Goal: Transaction & Acquisition: Purchase product/service

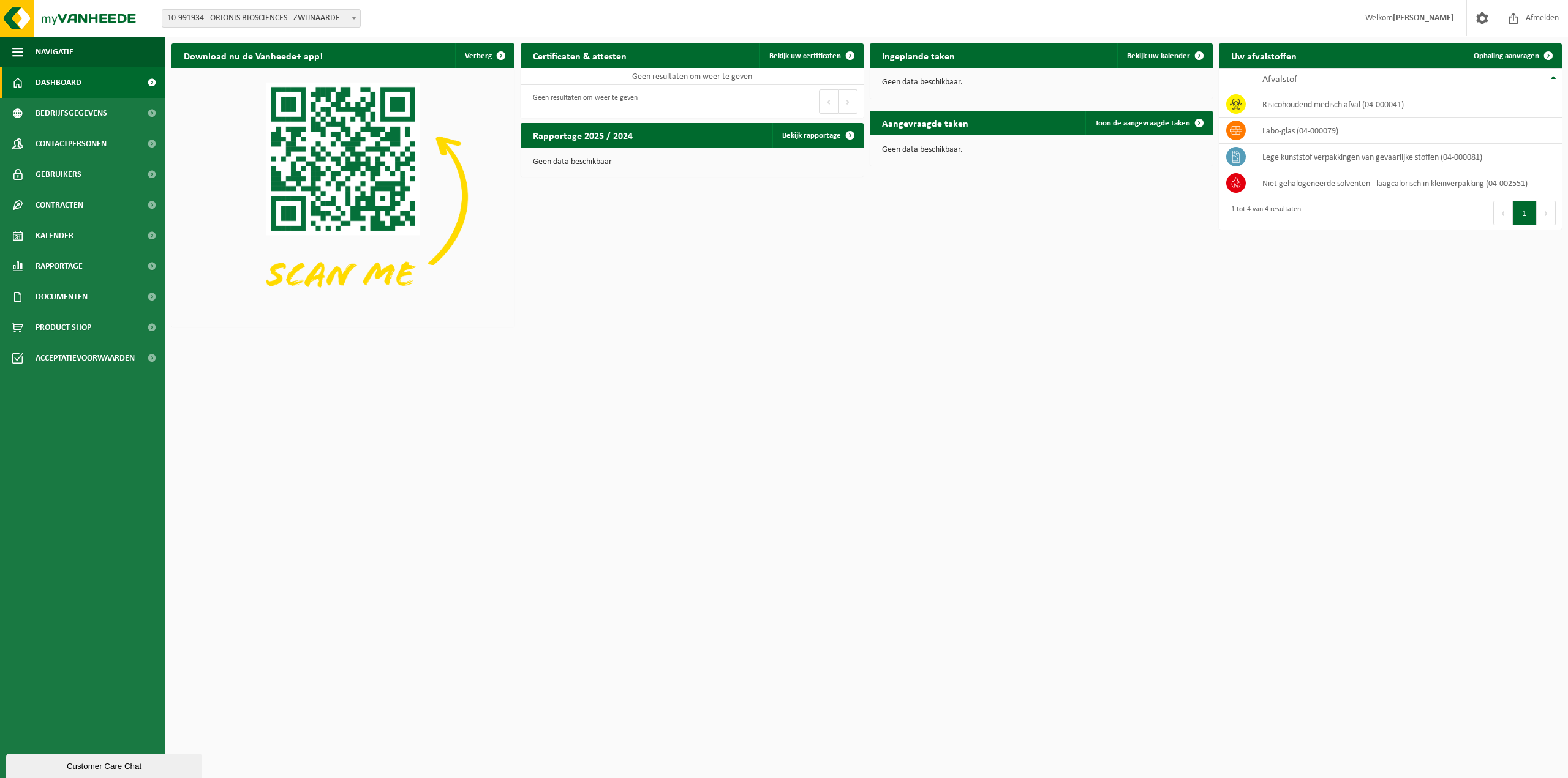
click at [107, 88] on link "Dashboard" at bounding box center [83, 82] width 166 height 30
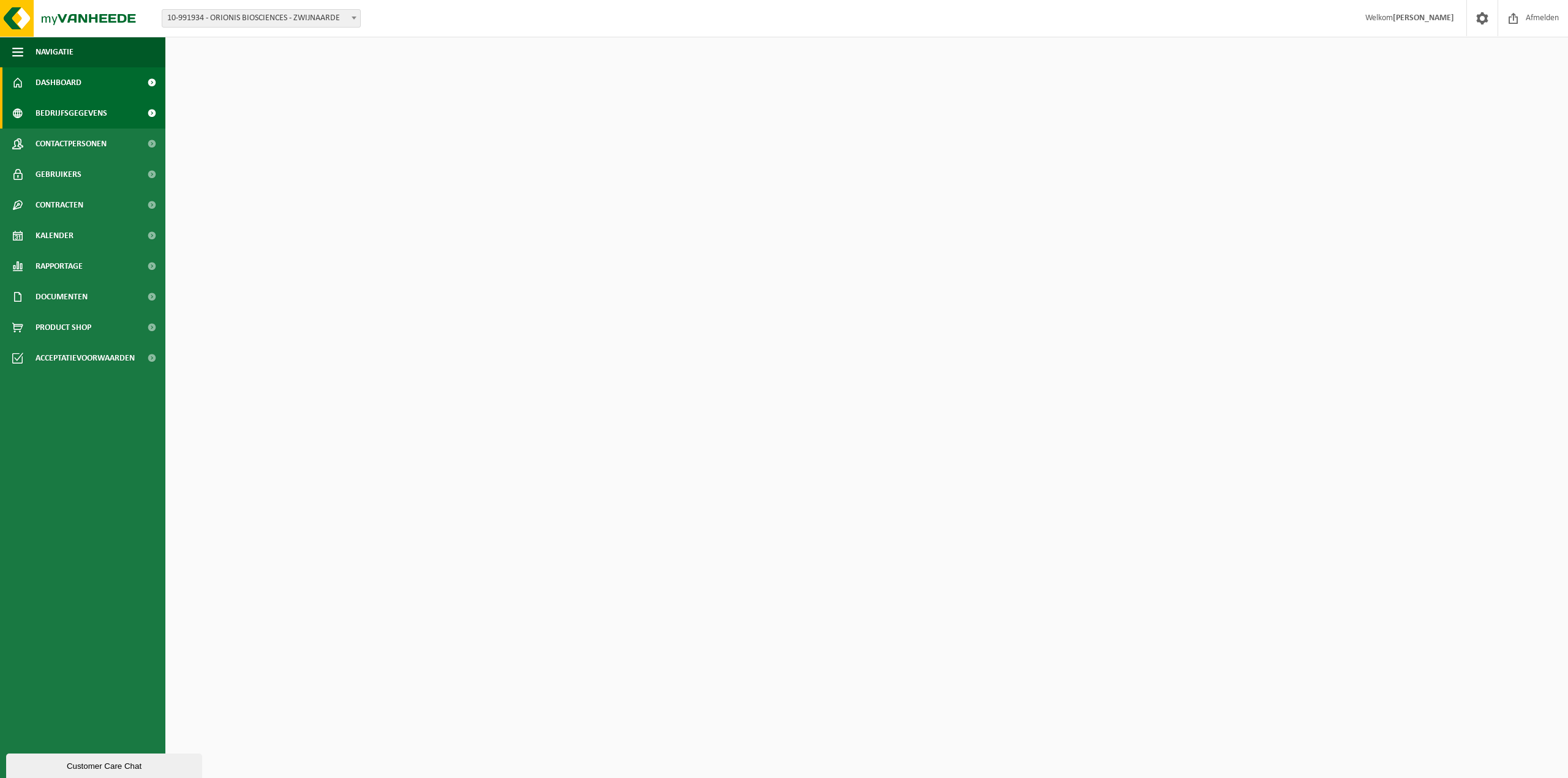
click at [107, 113] on link "Bedrijfsgegevens" at bounding box center [83, 113] width 166 height 30
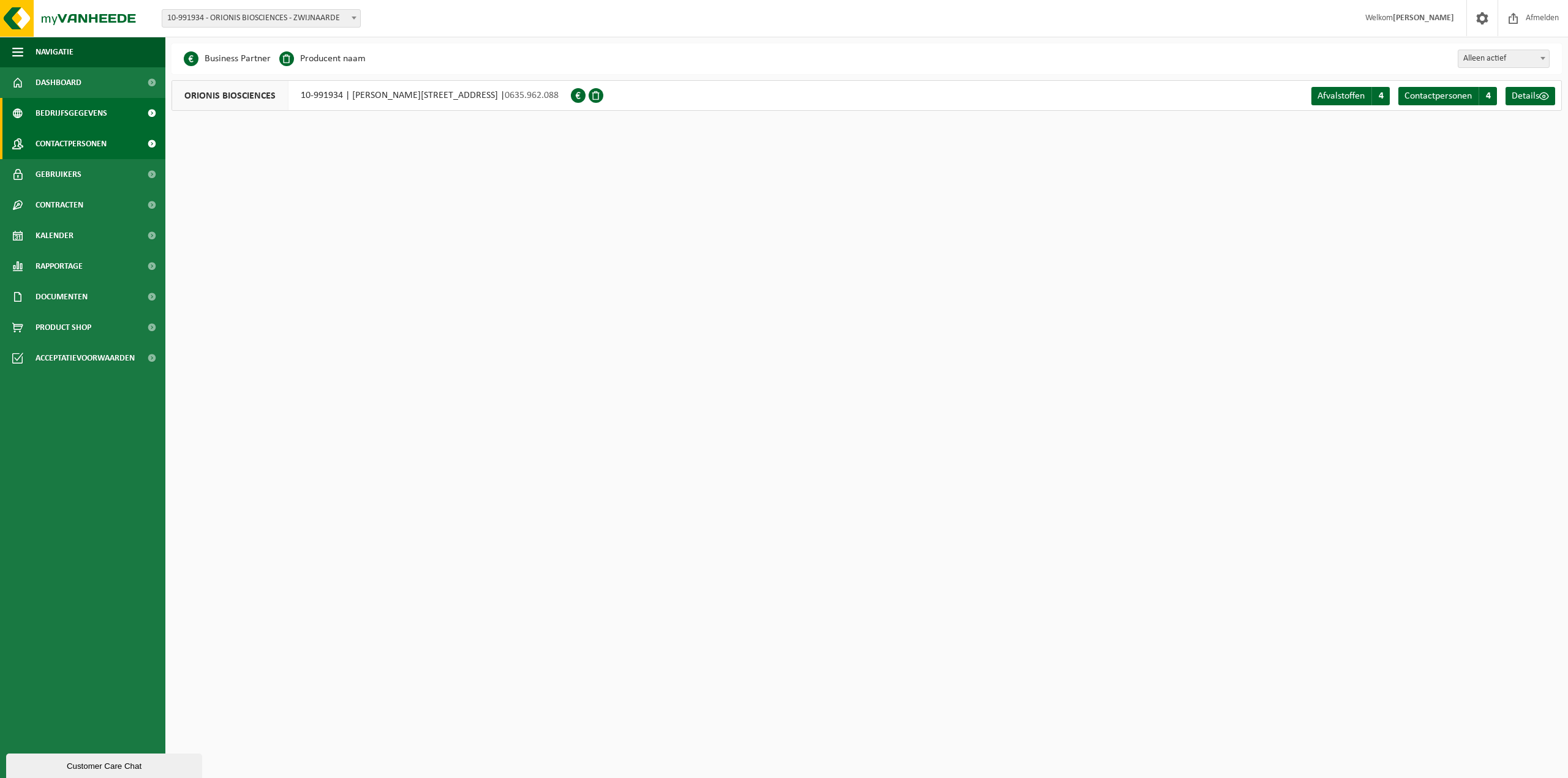
click at [103, 144] on span "Contactpersonen" at bounding box center [71, 143] width 71 height 30
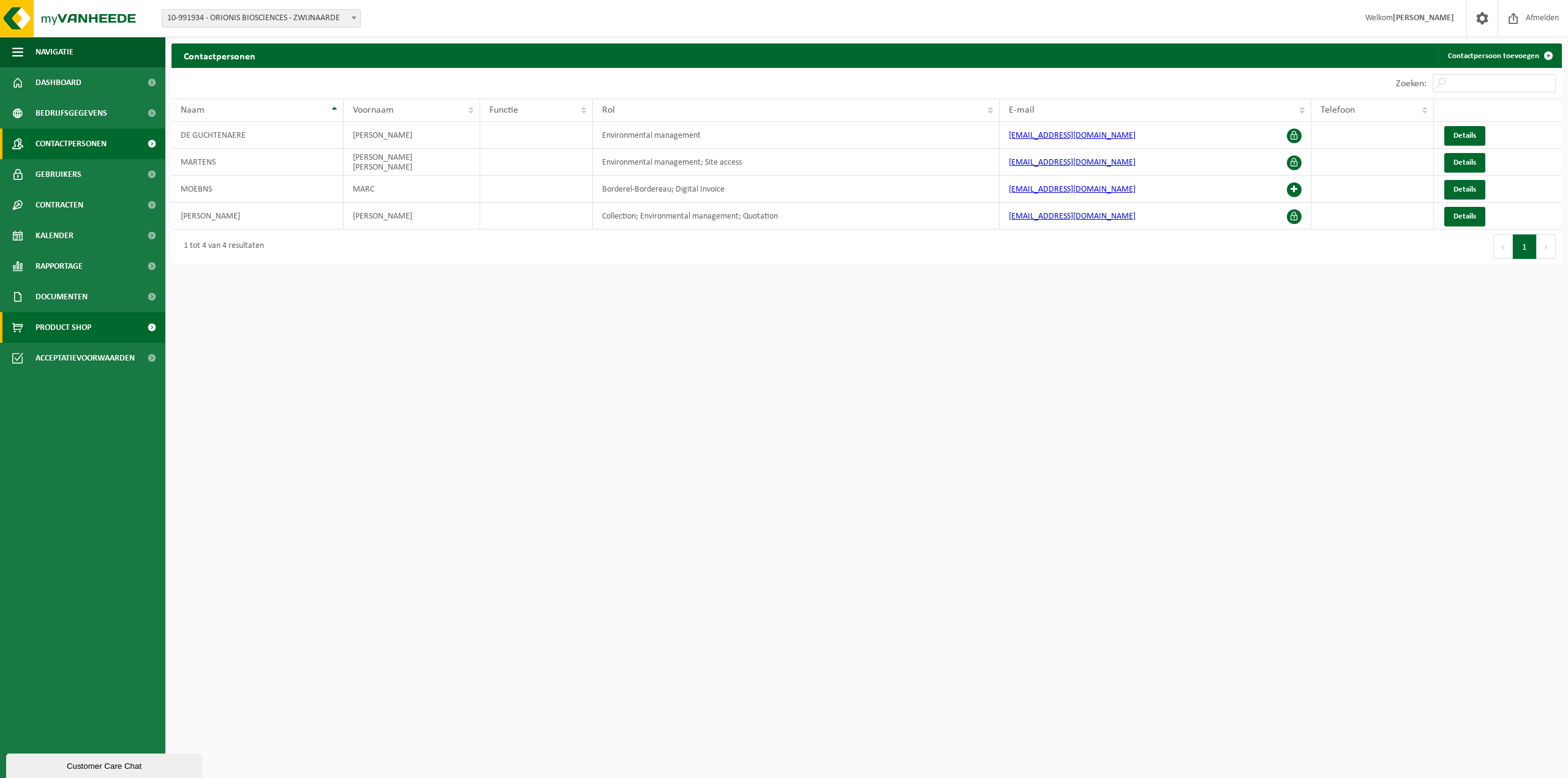
click at [86, 323] on span "Product Shop" at bounding box center [63, 327] width 56 height 30
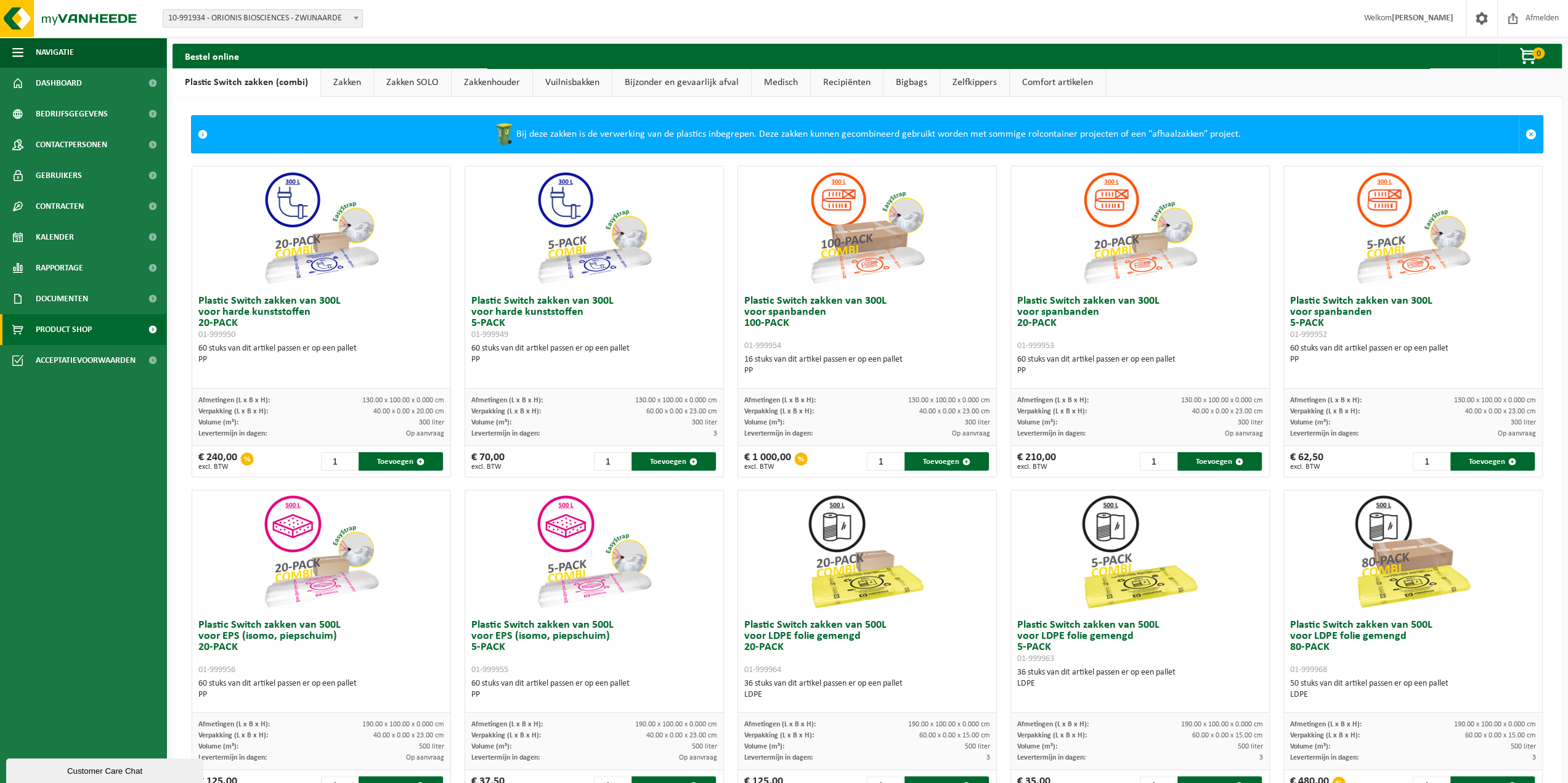
click at [673, 88] on link "Bijzonder en gevaarlijk afval" at bounding box center [681, 83] width 139 height 28
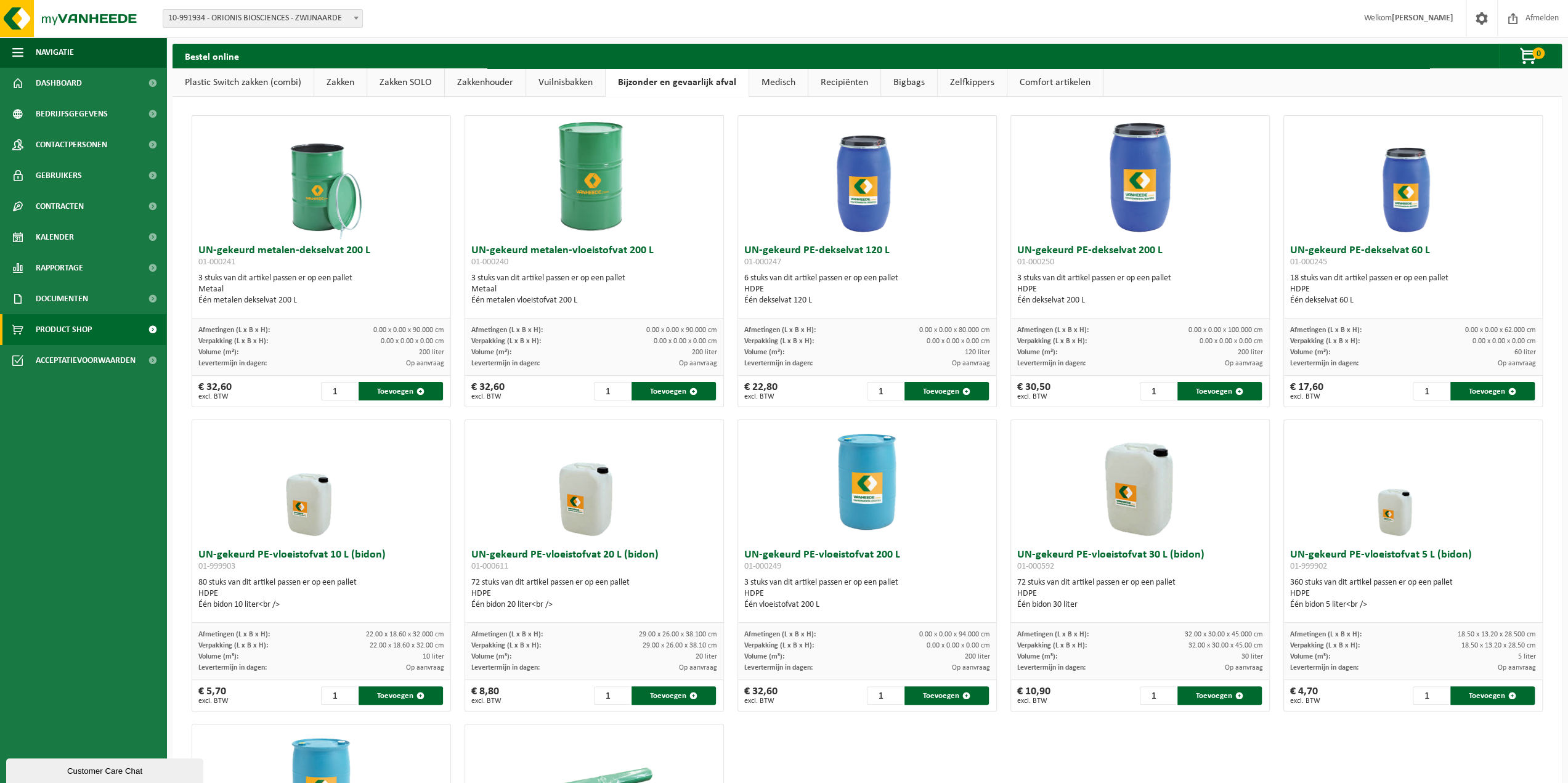
click at [780, 78] on link "Medisch" at bounding box center [778, 83] width 59 height 28
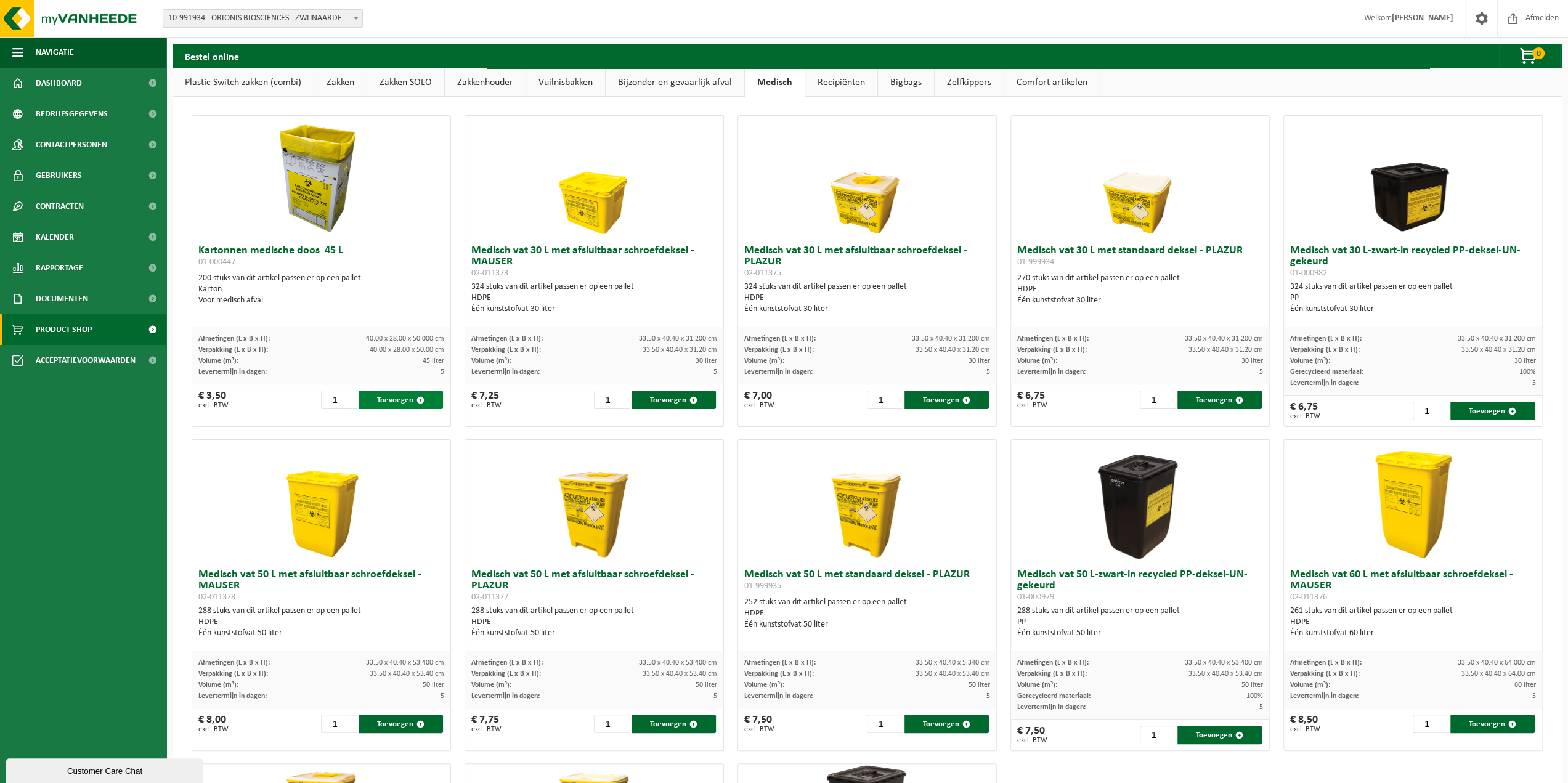
click at [386, 400] on button "Toevoegen" at bounding box center [401, 400] width 84 height 18
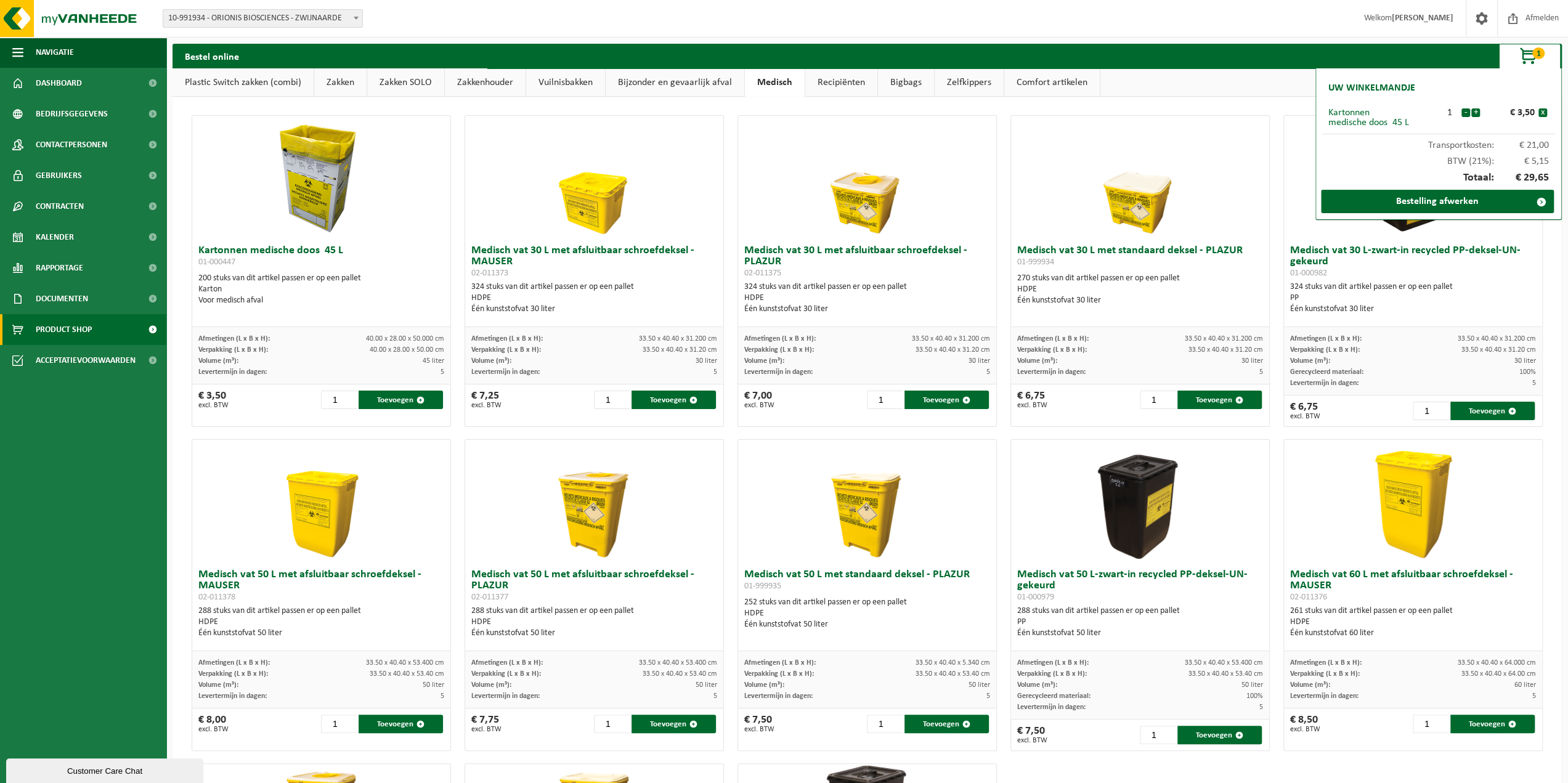
click at [1528, 495] on div at bounding box center [1413, 501] width 258 height 123
click at [1547, 473] on div "Kartonnen medische doos 45 L 01-000447 200 stuks van dit artikel passen er op e…" at bounding box center [867, 595] width 1389 height 998
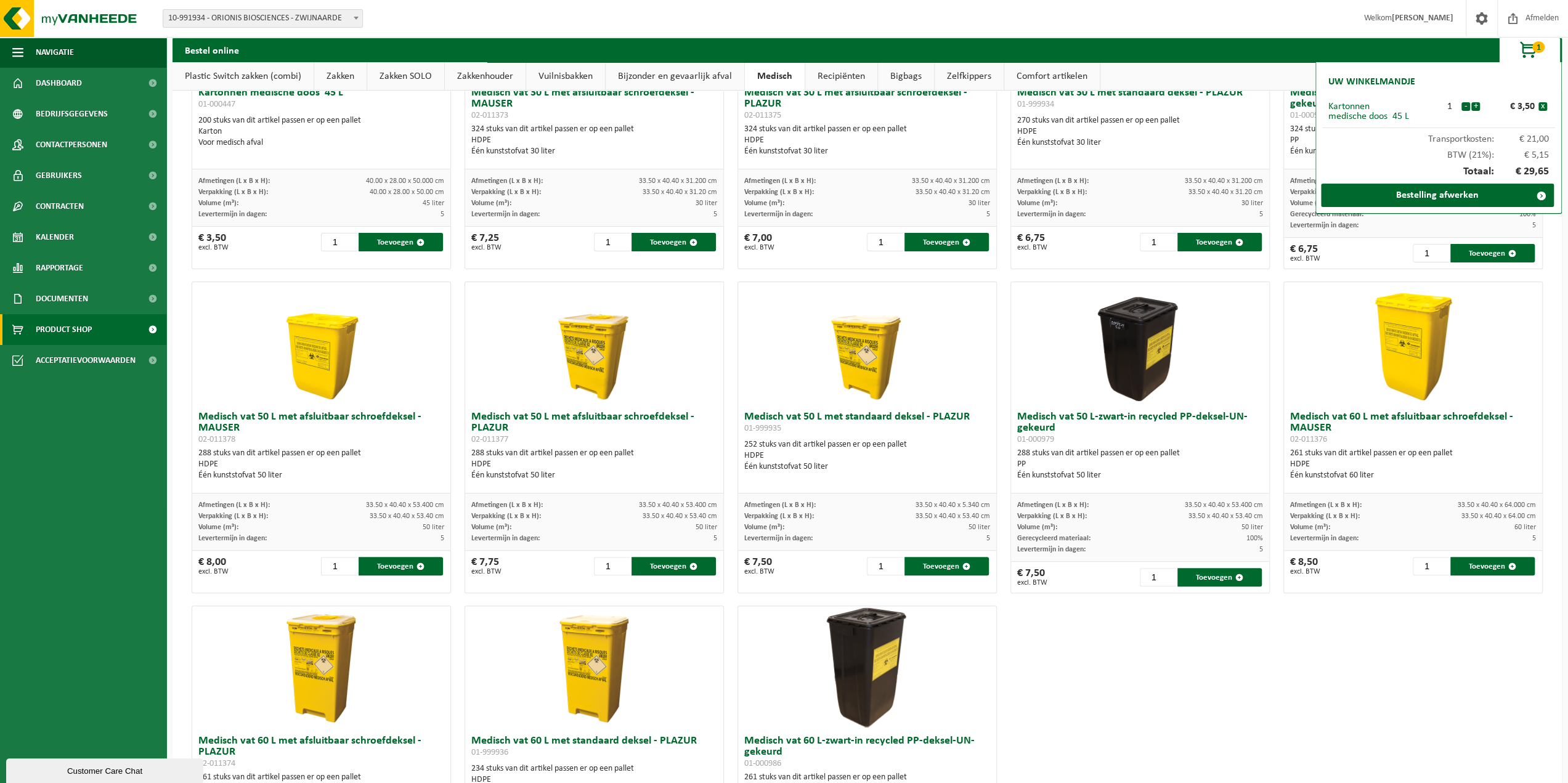
scroll to position [185, 0]
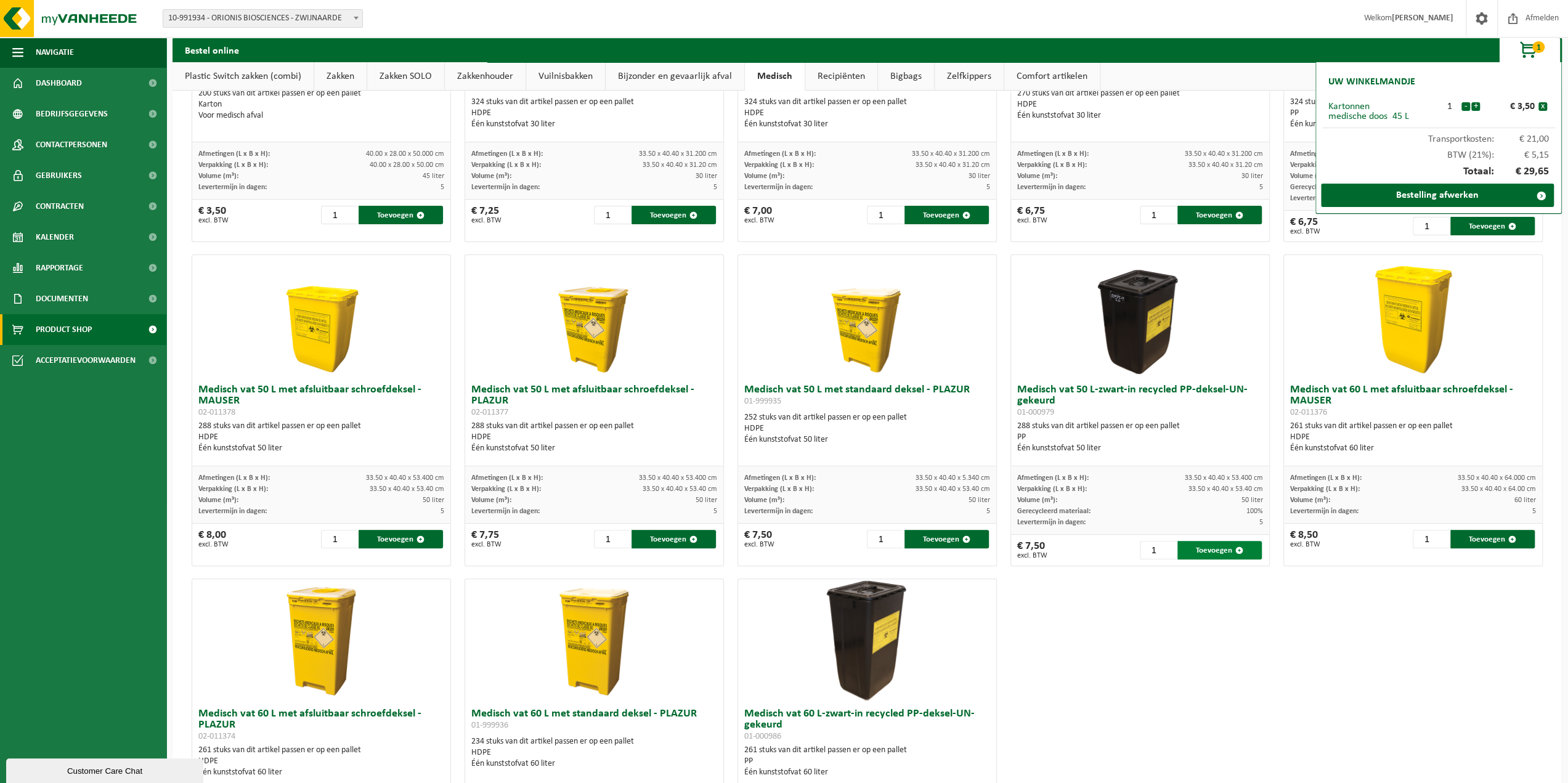
click at [1195, 552] on button "Toevoegen" at bounding box center [1219, 550] width 84 height 18
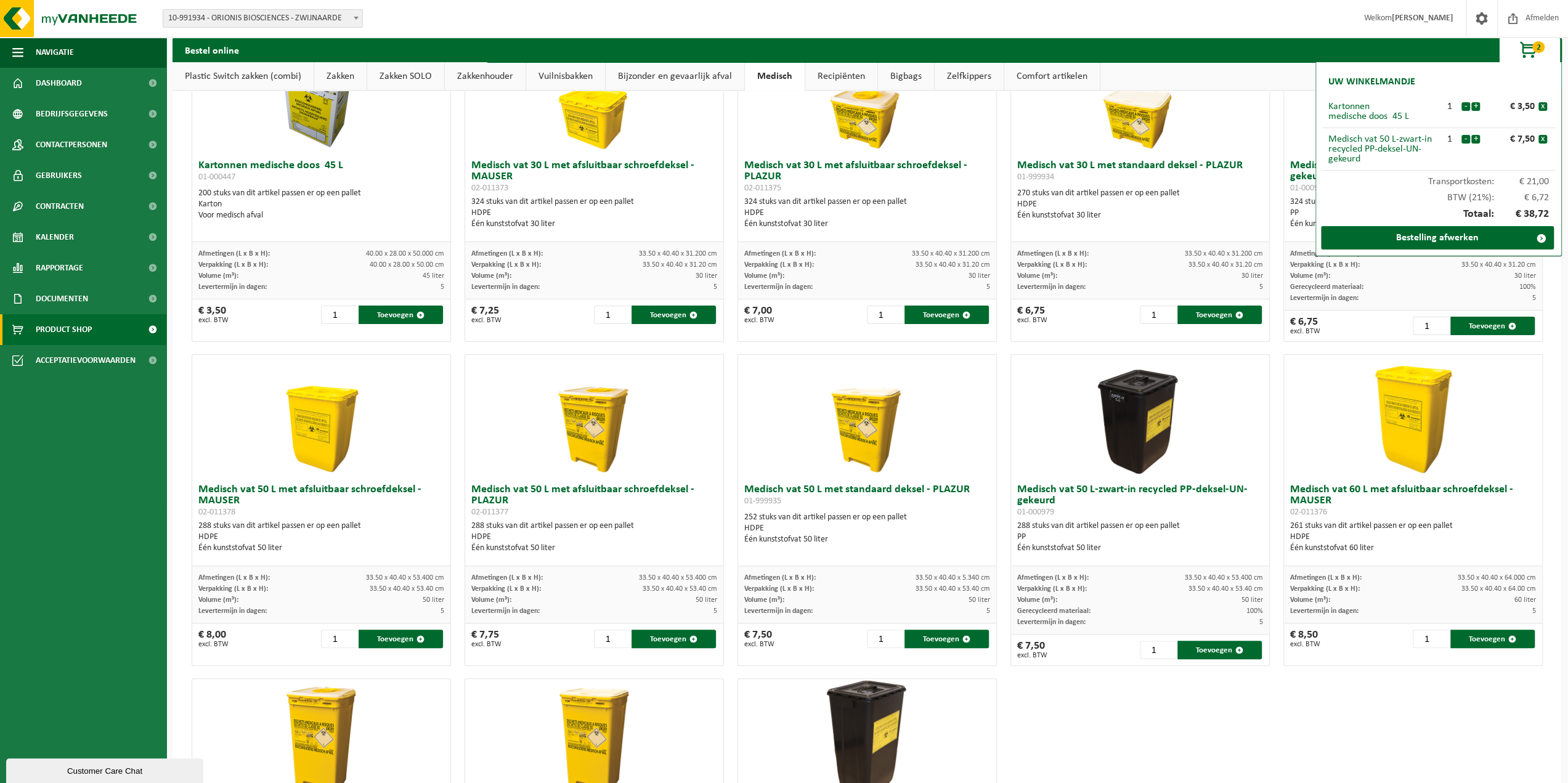
scroll to position [0, 0]
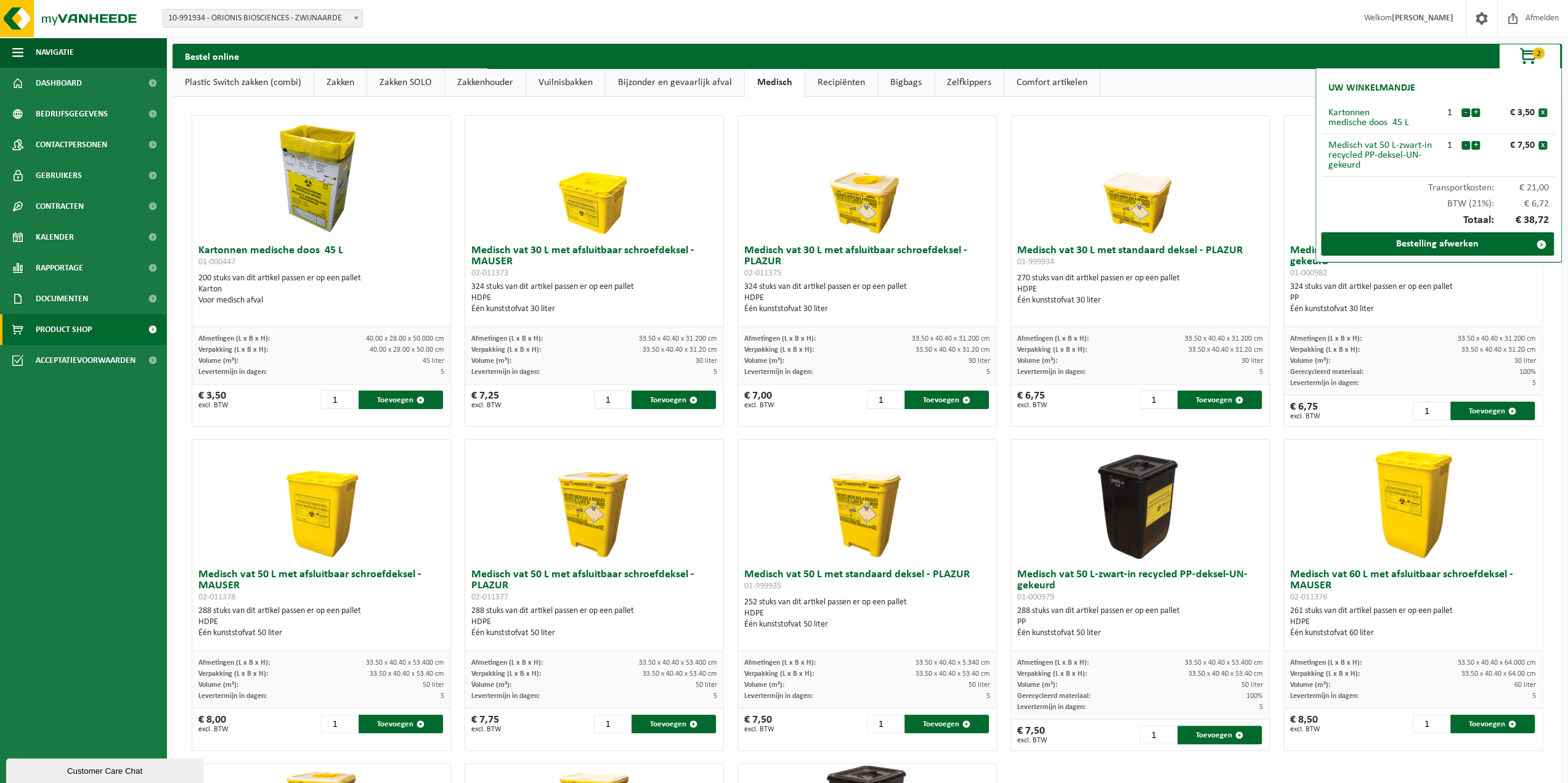
click at [647, 87] on link "Bijzonder en gevaarlijk afval" at bounding box center [675, 83] width 139 height 28
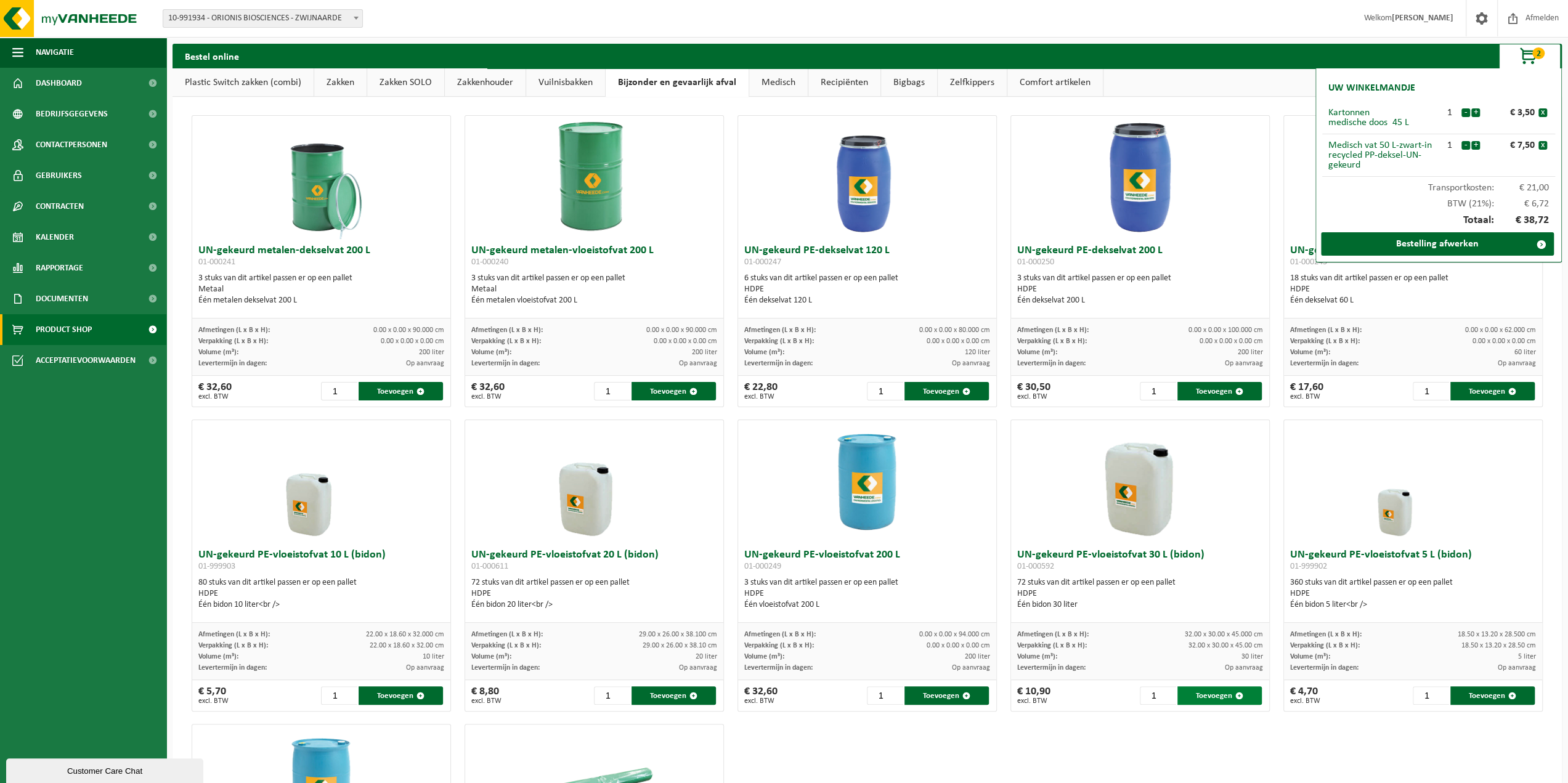
click at [1201, 696] on button "Toevoegen" at bounding box center [1219, 696] width 84 height 18
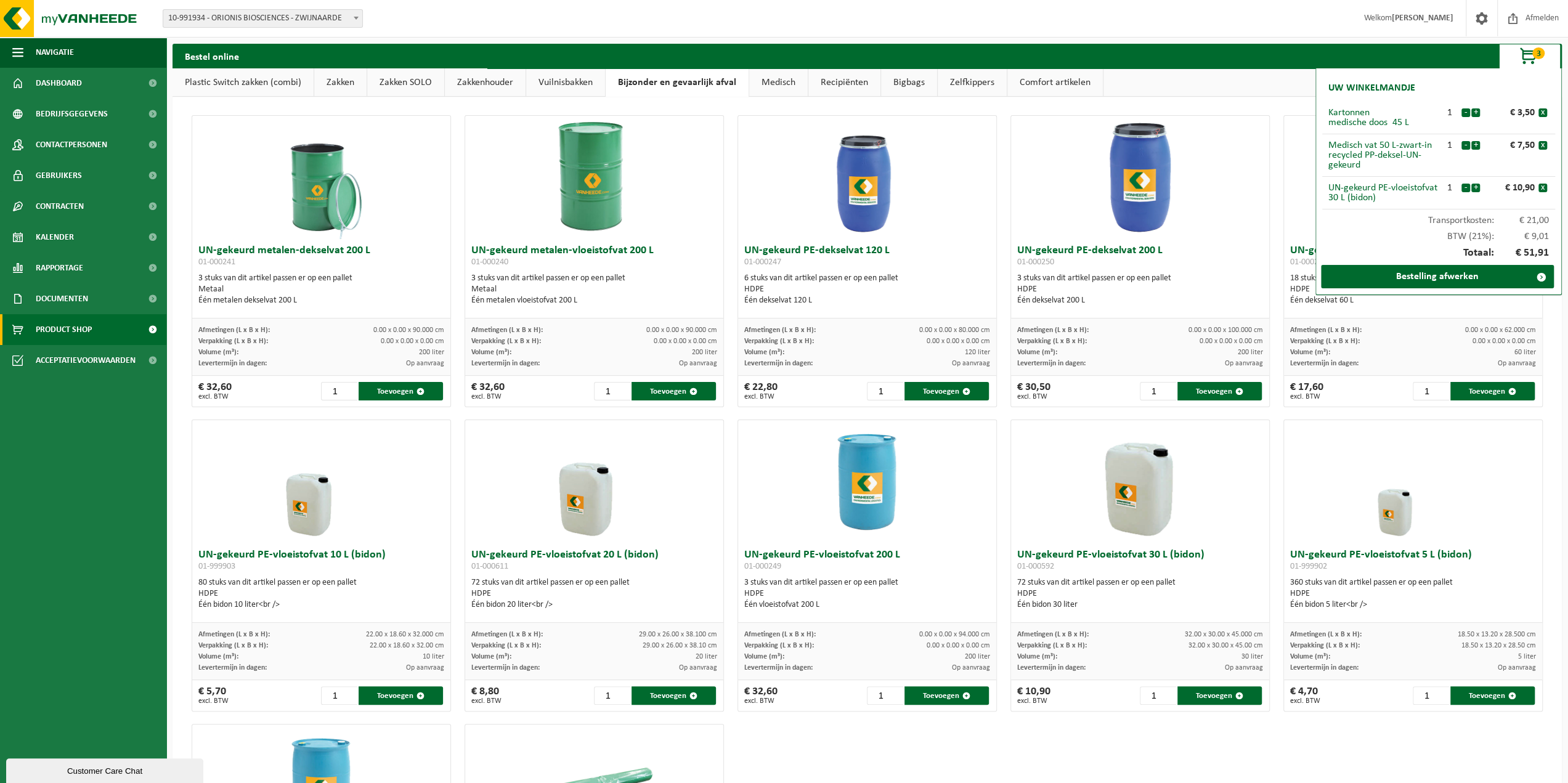
click at [759, 78] on link "Medisch" at bounding box center [778, 83] width 59 height 28
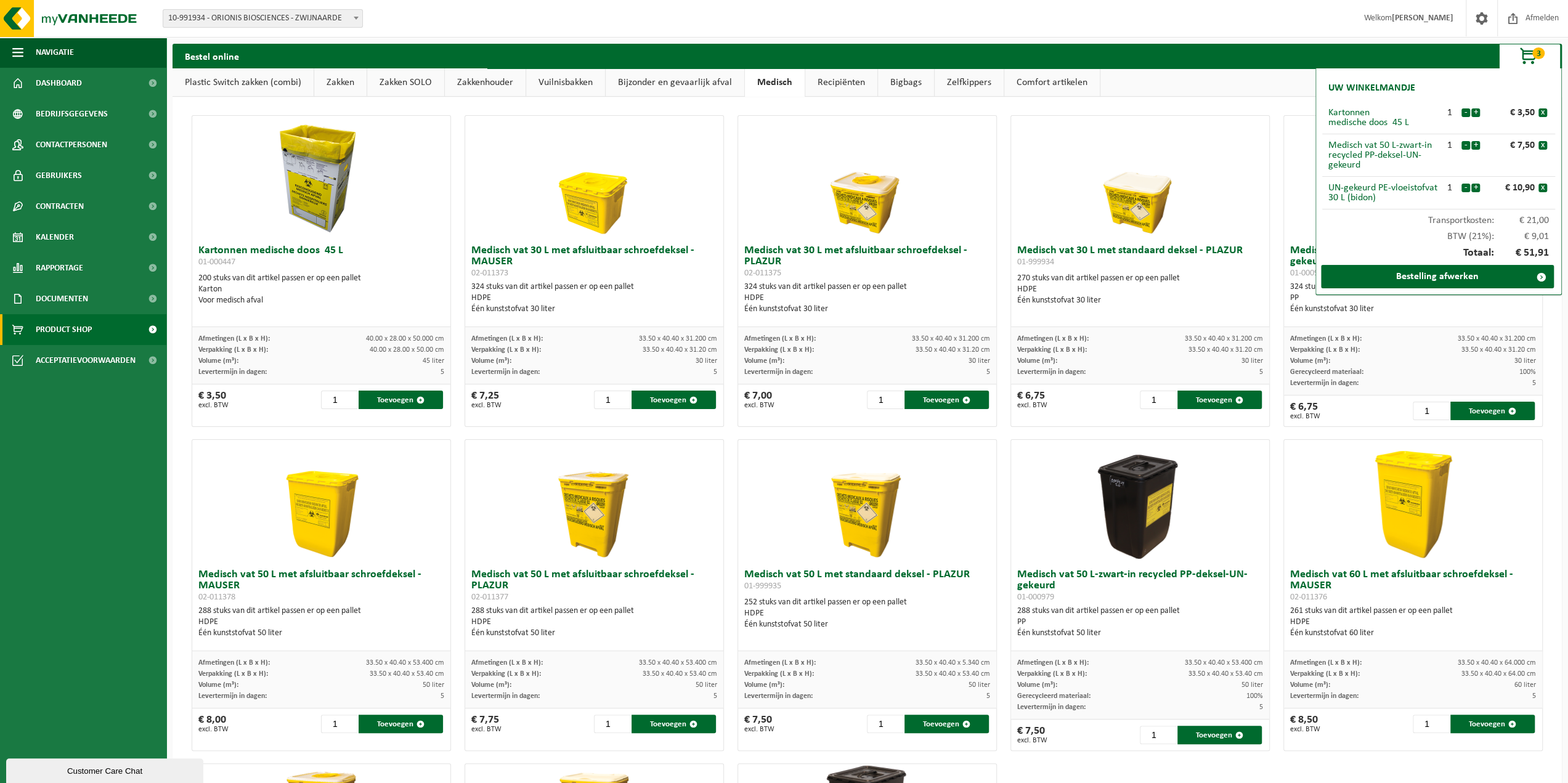
click at [1532, 59] on span "button" at bounding box center [1529, 57] width 62 height 25
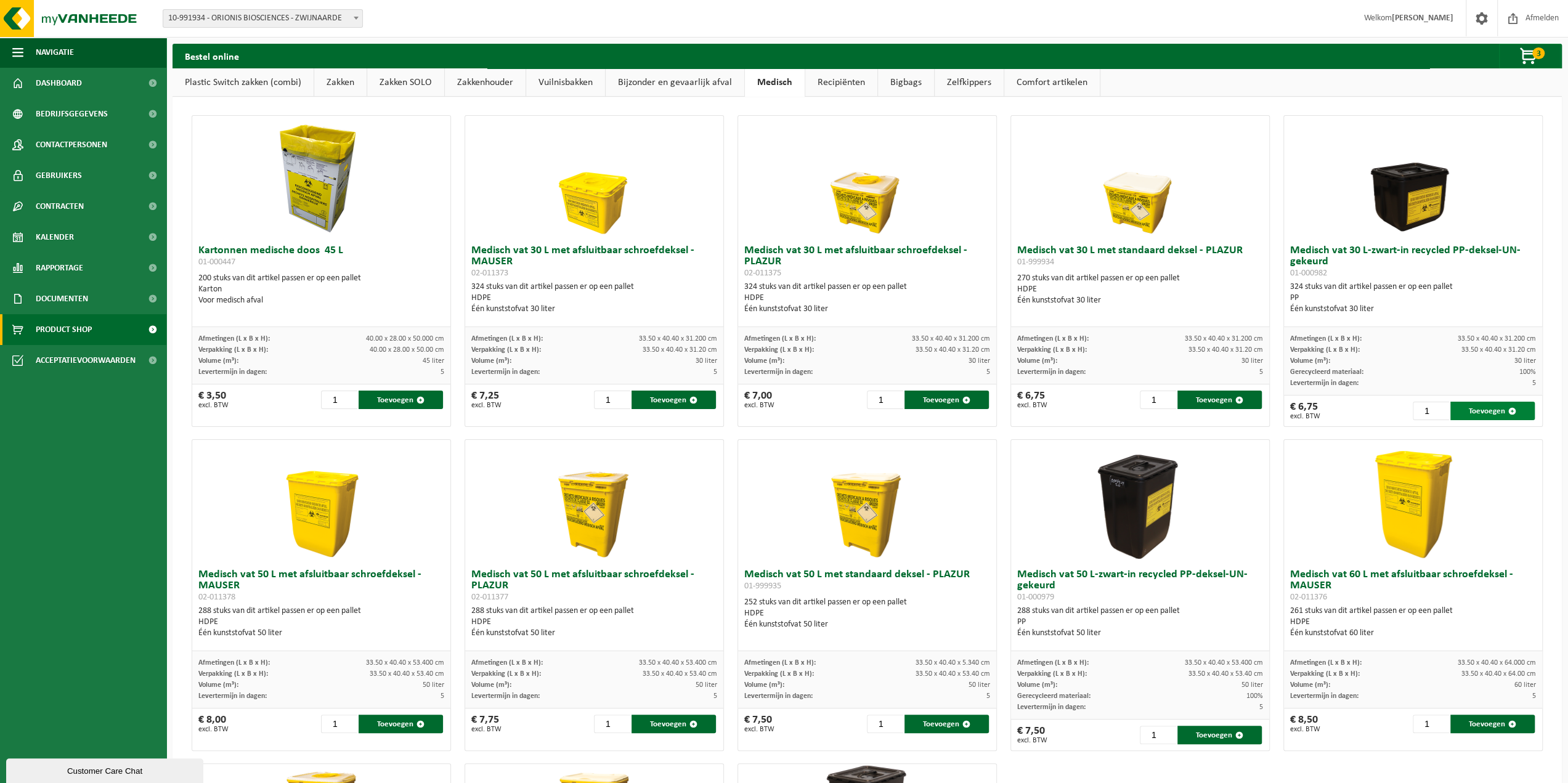
click at [1469, 412] on button "Toevoegen" at bounding box center [1492, 411] width 84 height 18
click at [118, 17] on img at bounding box center [73, 18] width 148 height 37
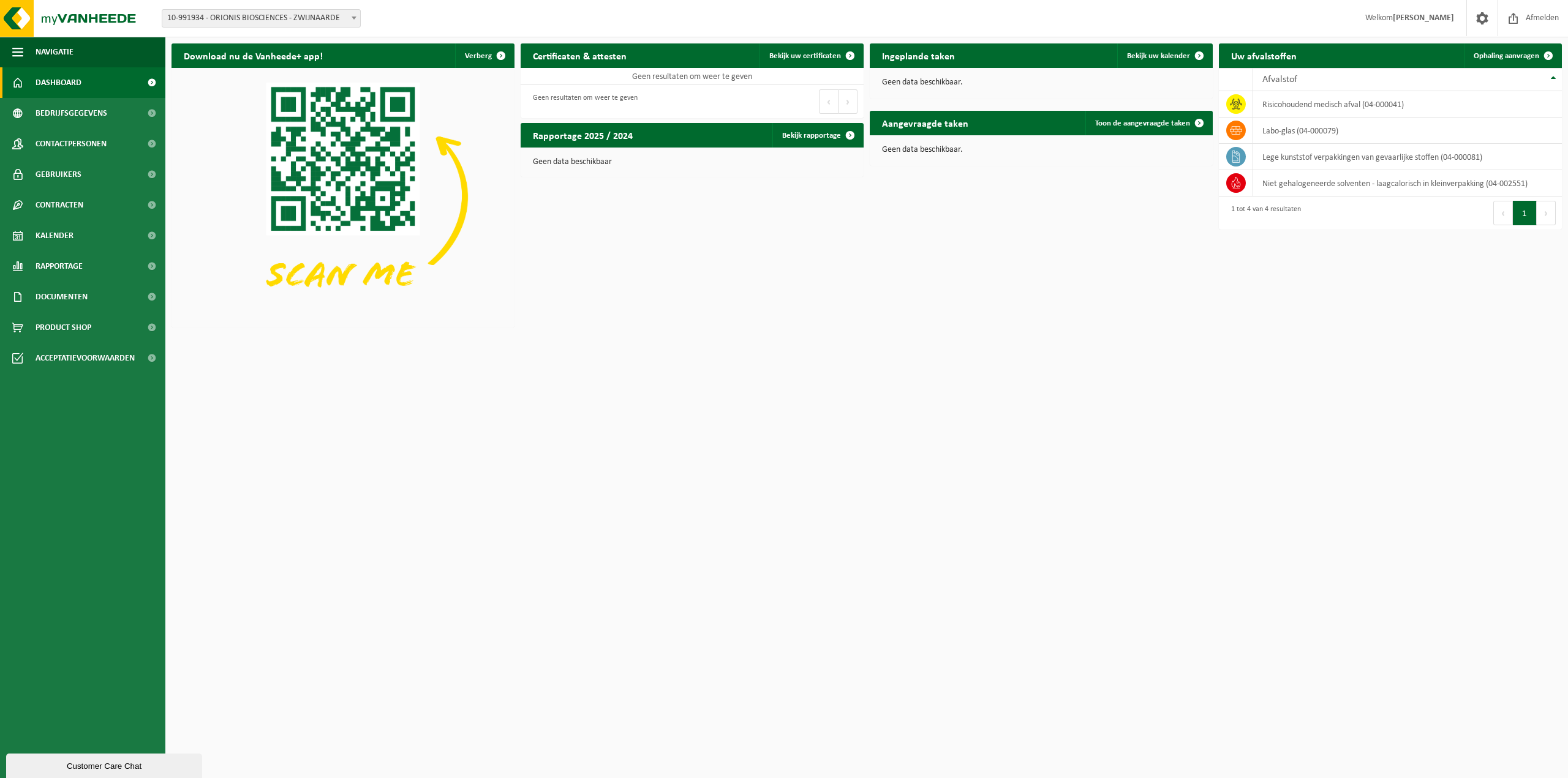
drag, startPoint x: 1406, startPoint y: 292, endPoint x: 1416, endPoint y: 255, distance: 38.3
click at [1406, 292] on div "Download nu de Vanheede+ app! Verberg Certificaten & attesten Bekijk uw certifi…" at bounding box center [866, 185] width 1397 height 296
click at [57, 329] on span "Product Shop" at bounding box center [63, 327] width 56 height 30
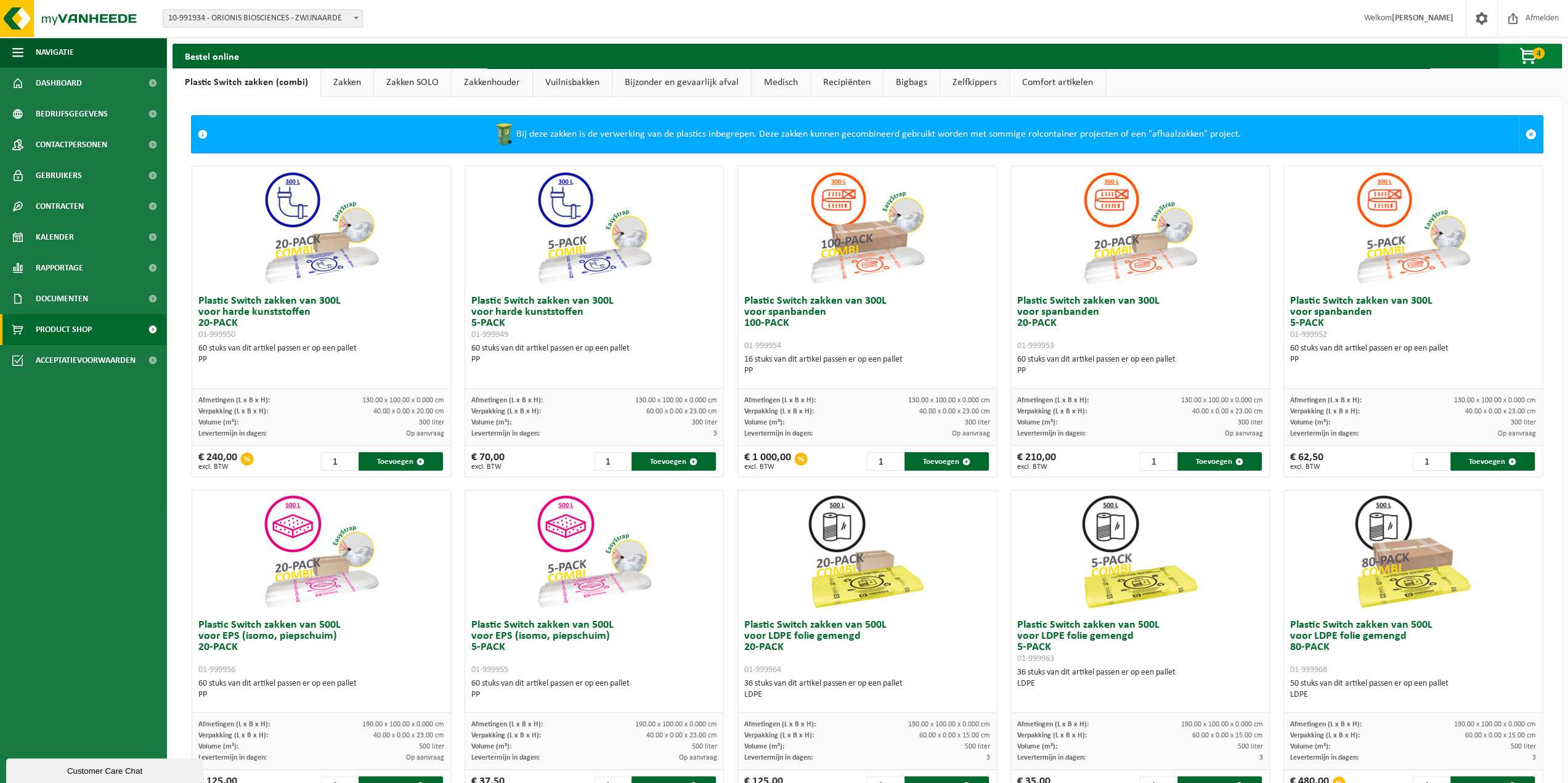
click at [1537, 50] on span "4" at bounding box center [1538, 54] width 12 height 12
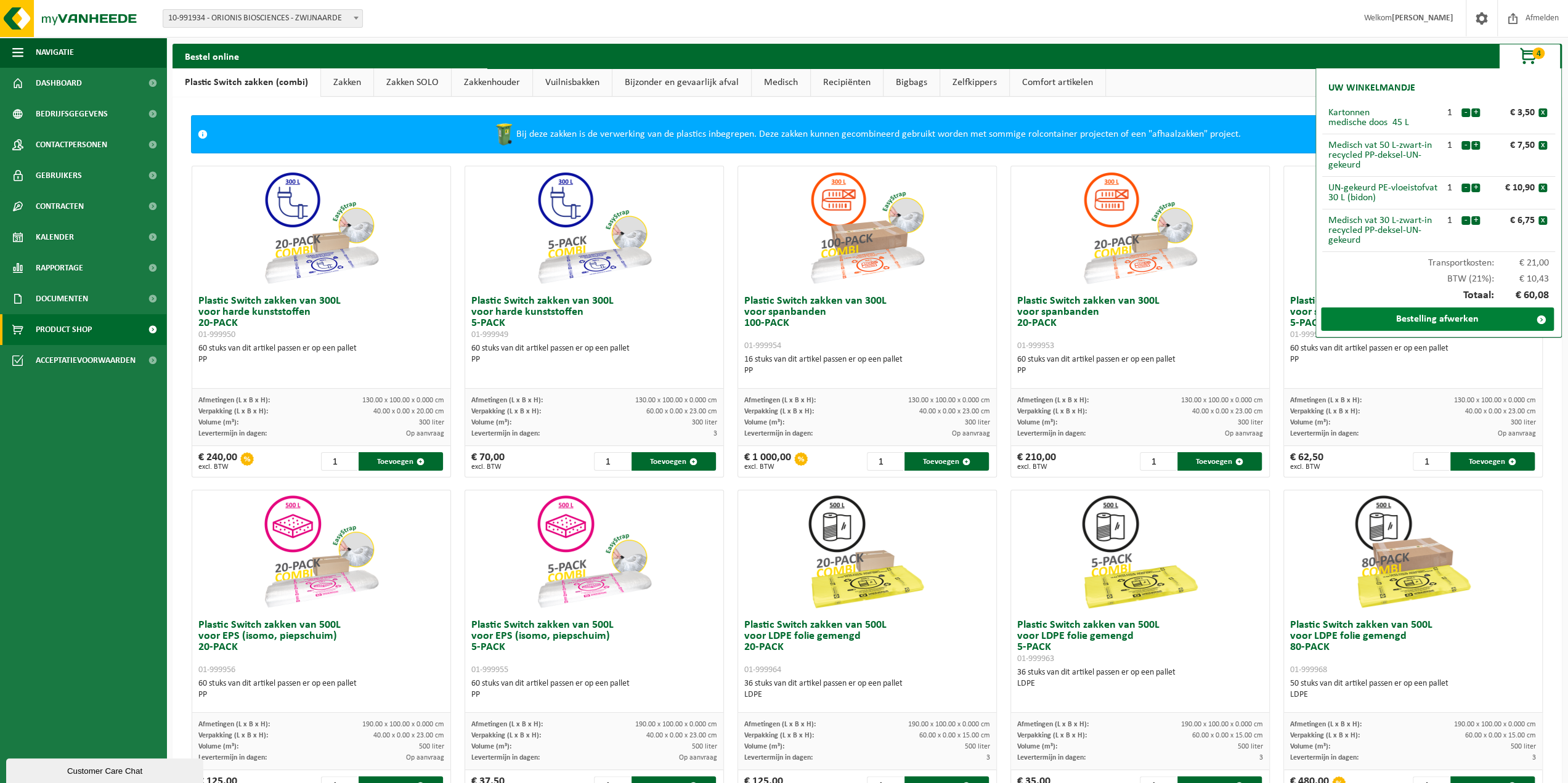
click at [1460, 318] on link "Bestelling afwerken" at bounding box center [1437, 319] width 233 height 23
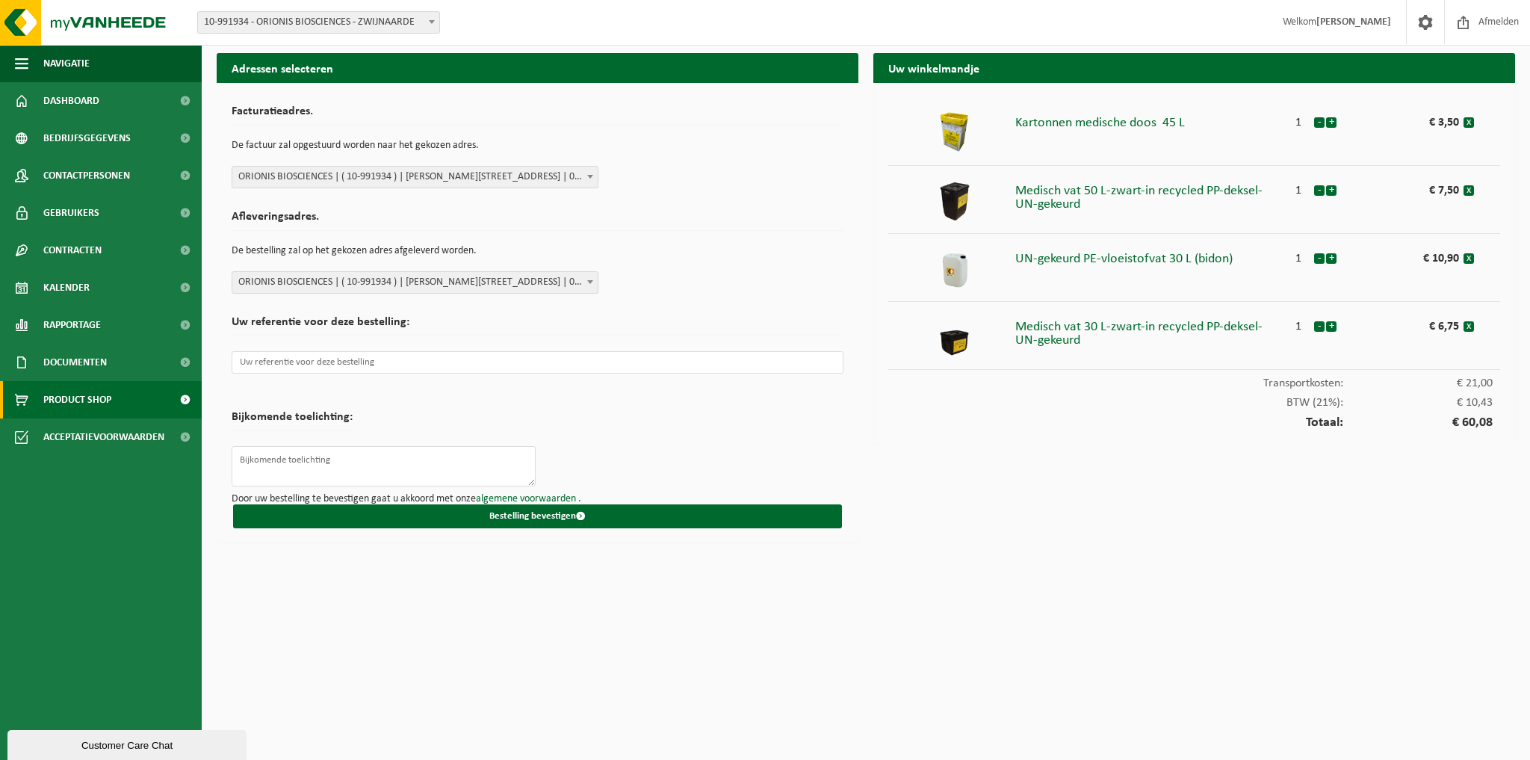
click at [123, 403] on link "Product Shop" at bounding box center [101, 399] width 202 height 37
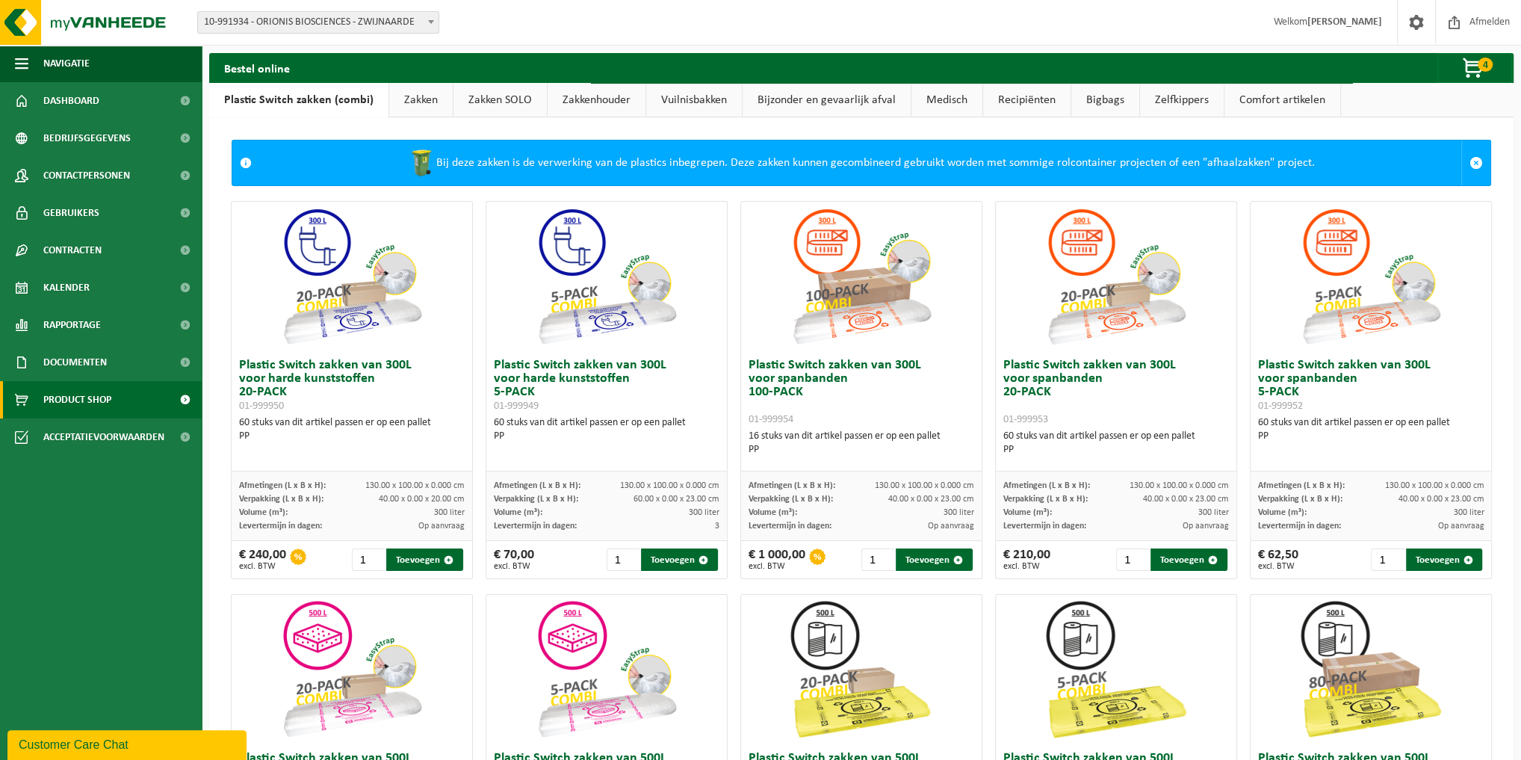
click at [855, 98] on link "Bijzonder en gevaarlijk afval" at bounding box center [826, 100] width 168 height 34
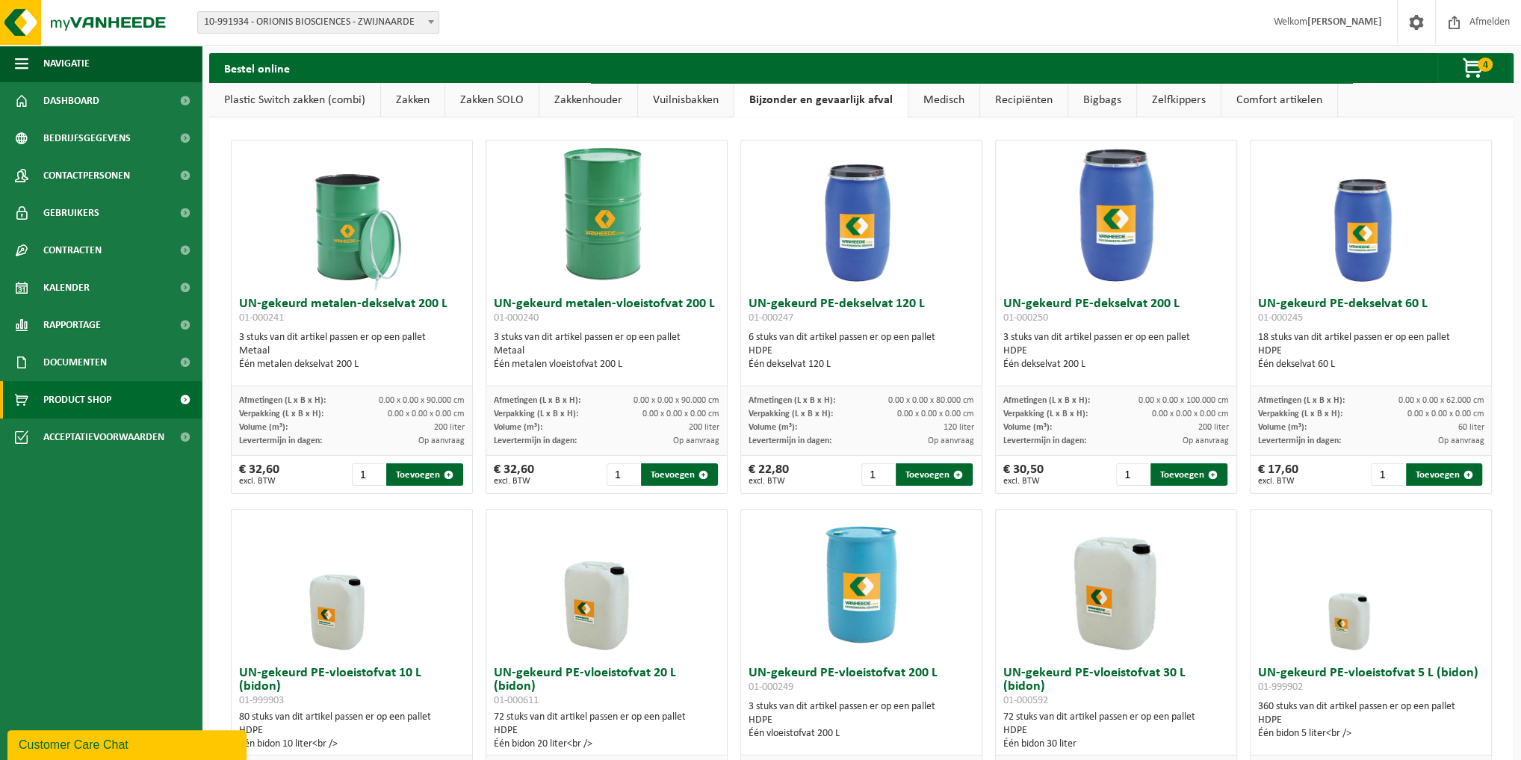
click at [948, 93] on link "Medisch" at bounding box center [943, 100] width 71 height 34
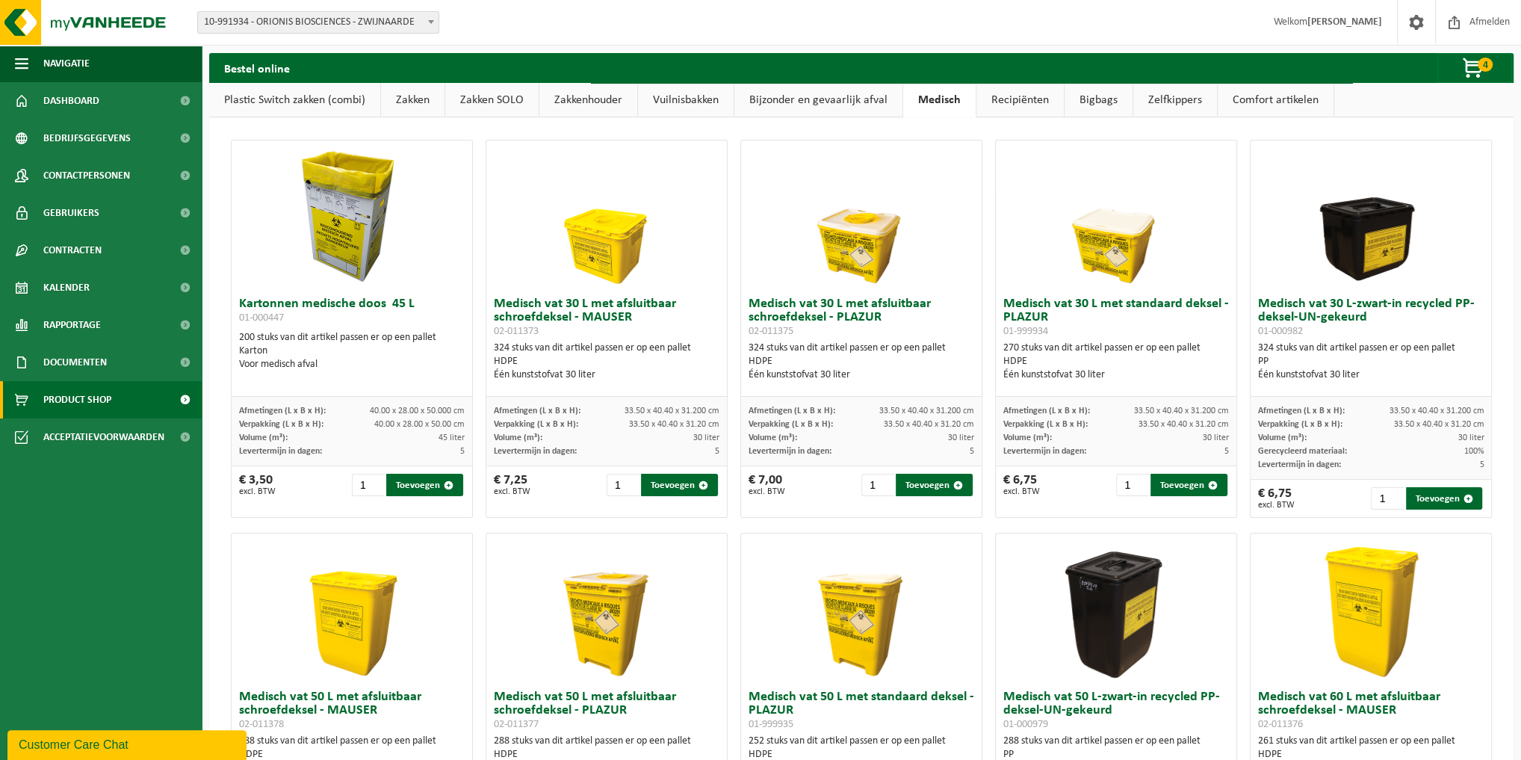
click at [819, 93] on link "Bijzonder en gevaarlijk afval" at bounding box center [818, 100] width 168 height 34
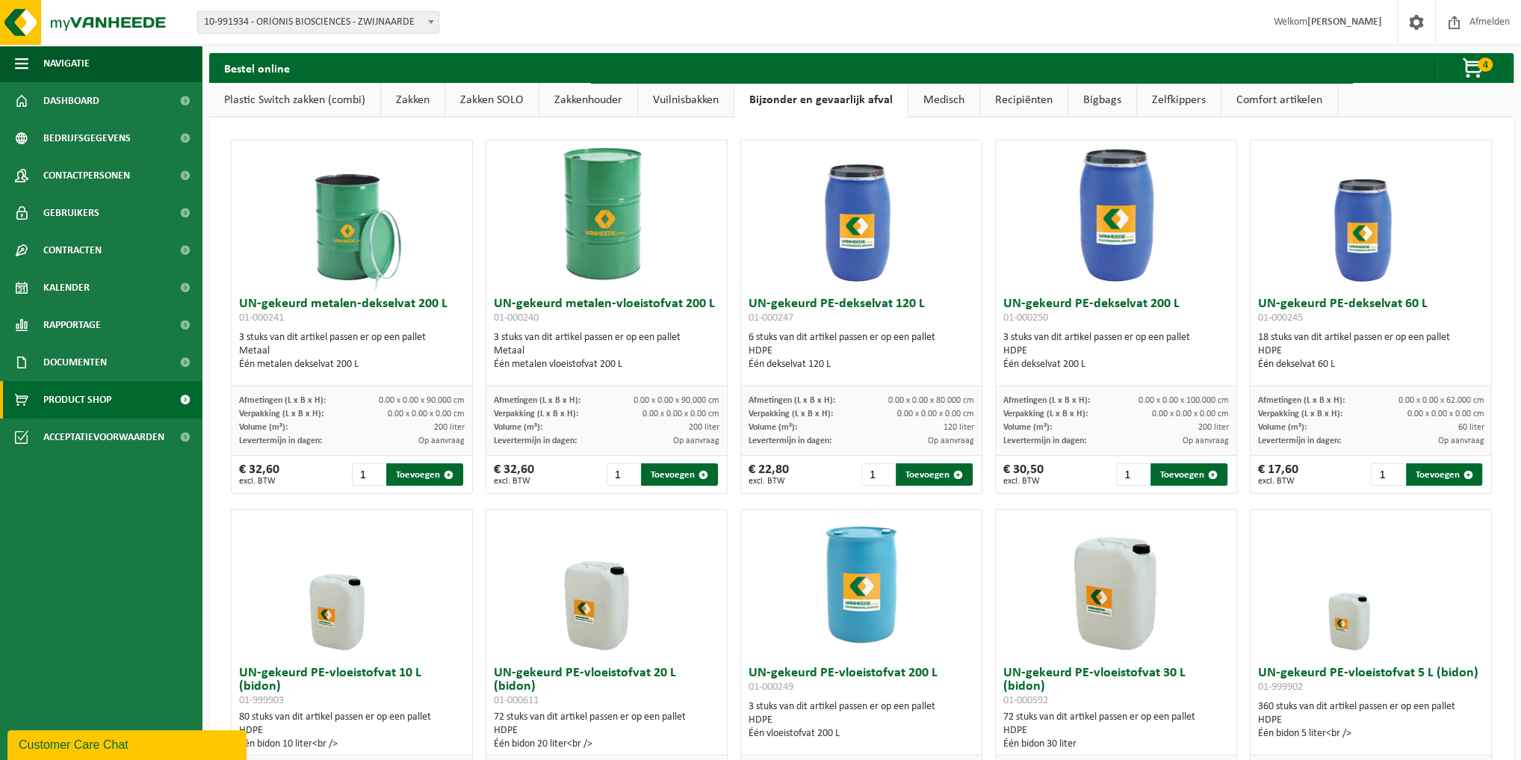
click at [940, 105] on link "Medisch" at bounding box center [943, 100] width 71 height 34
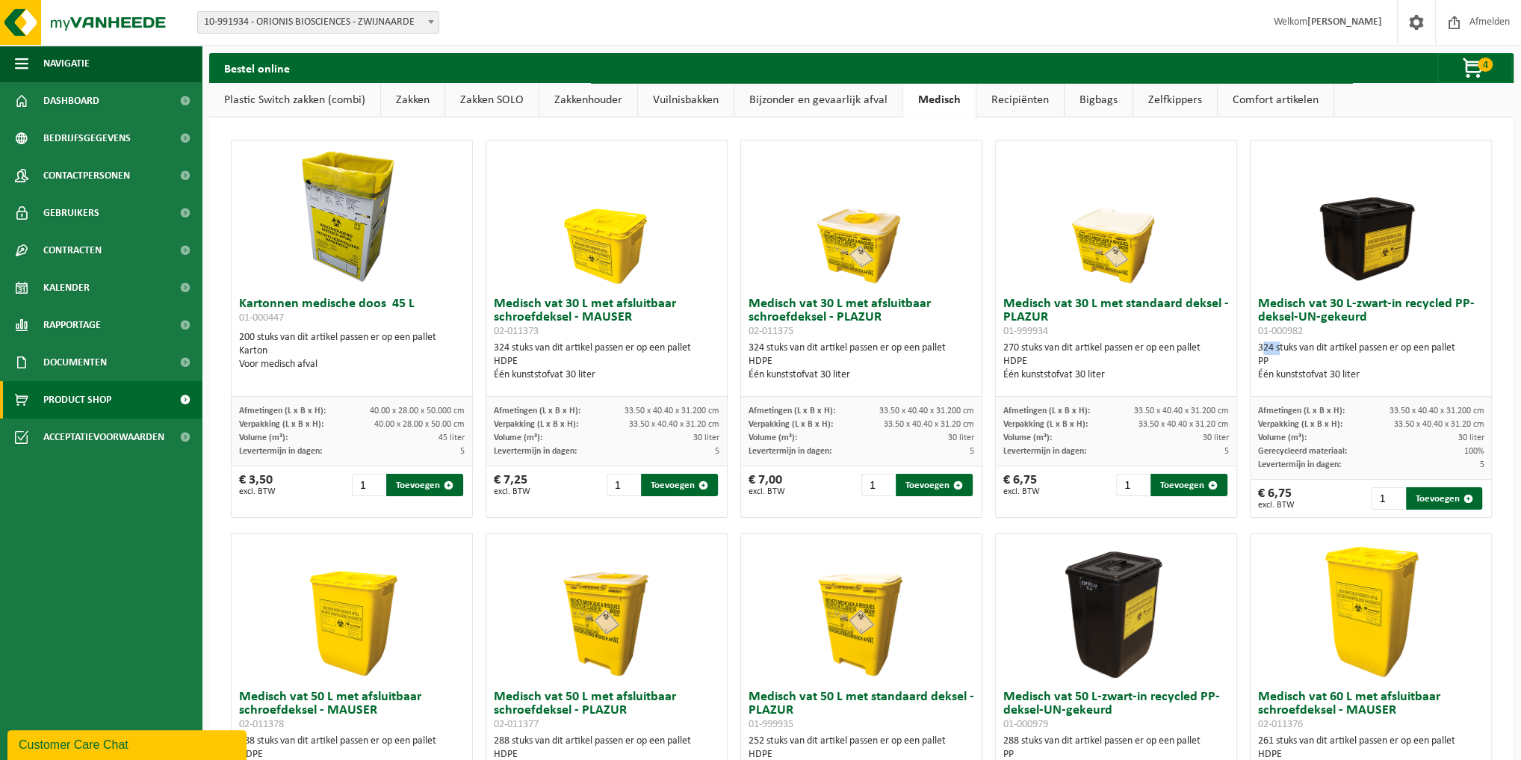
drag, startPoint x: 1250, startPoint y: 347, endPoint x: 1268, endPoint y: 344, distance: 18.3
click at [1268, 344] on div "324 stuks van dit artikel passen er op een pallet PP Één kunststofvat 30 liter" at bounding box center [1371, 361] width 226 height 40
